Goal: Find specific page/section: Find specific page/section

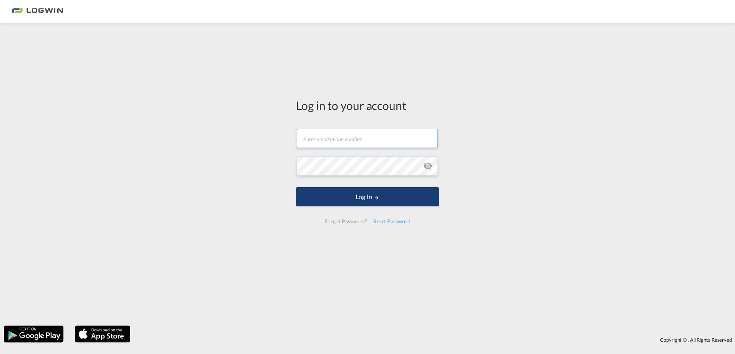
type input "[PERSON_NAME][EMAIL_ADDRESS][DOMAIN_NAME]"
click at [375, 196] on md-icon "LOGIN" at bounding box center [376, 197] width 5 height 5
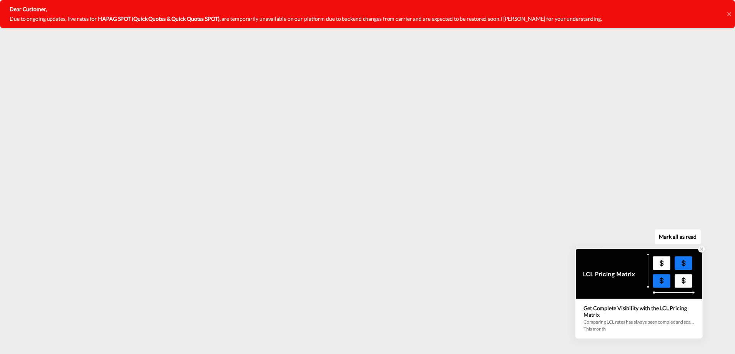
click at [702, 248] on icon at bounding box center [701, 249] width 3 height 3
